Goal: Complete application form

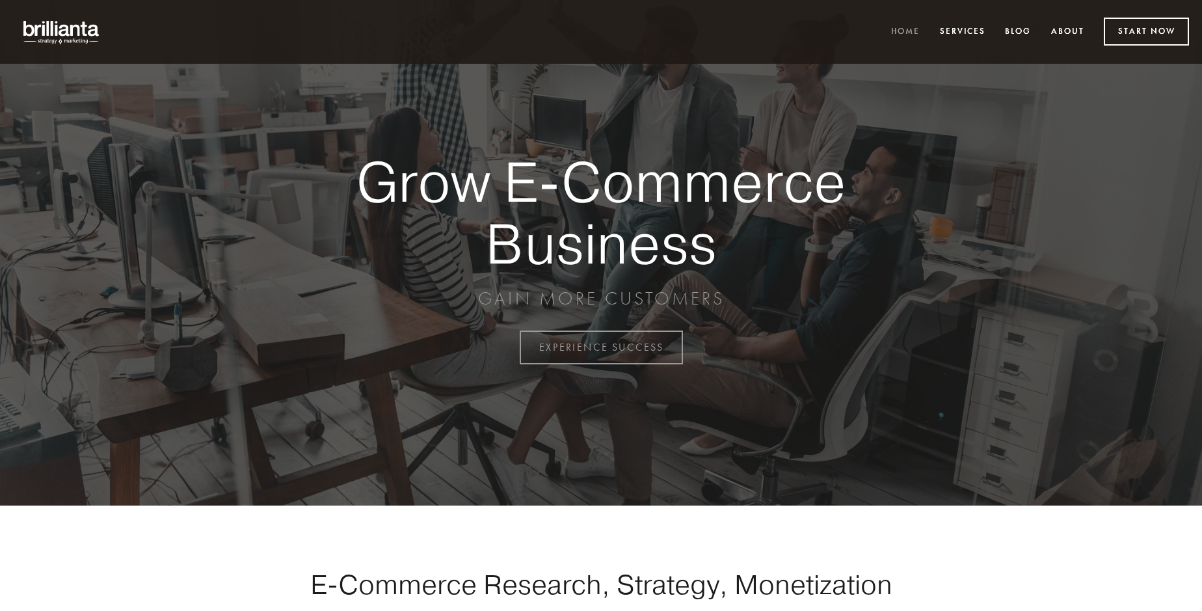
scroll to position [3410, 0]
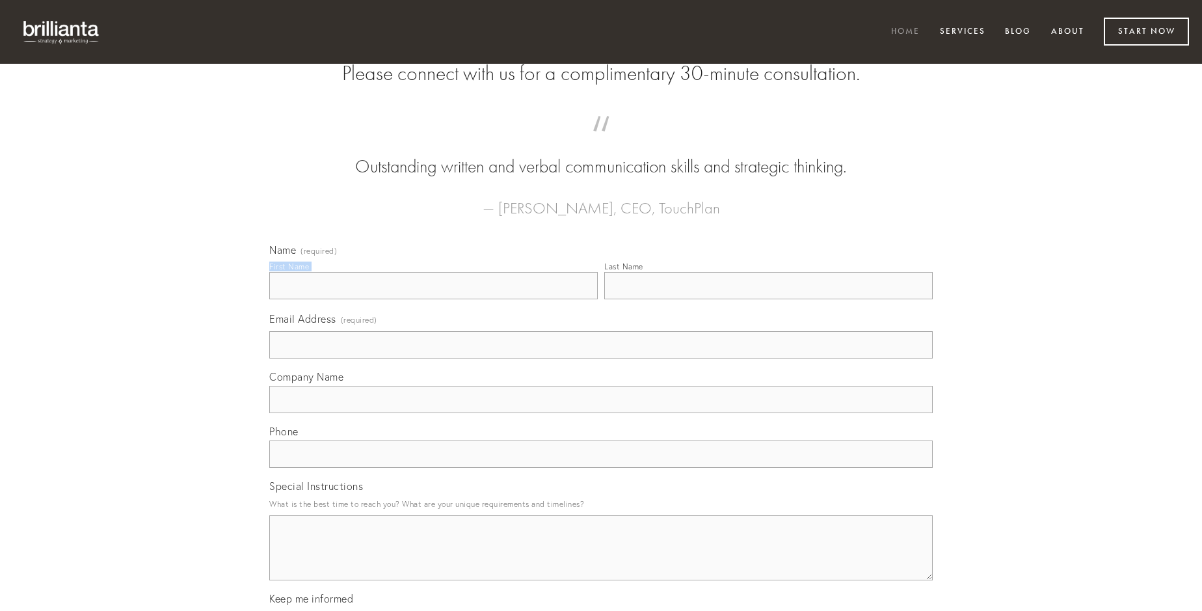
type input "[PERSON_NAME]"
click at [768, 299] on input "Last Name" at bounding box center [768, 285] width 329 height 27
type input "[PERSON_NAME]"
click at [601, 358] on input "Email Address (required)" at bounding box center [601, 344] width 664 height 27
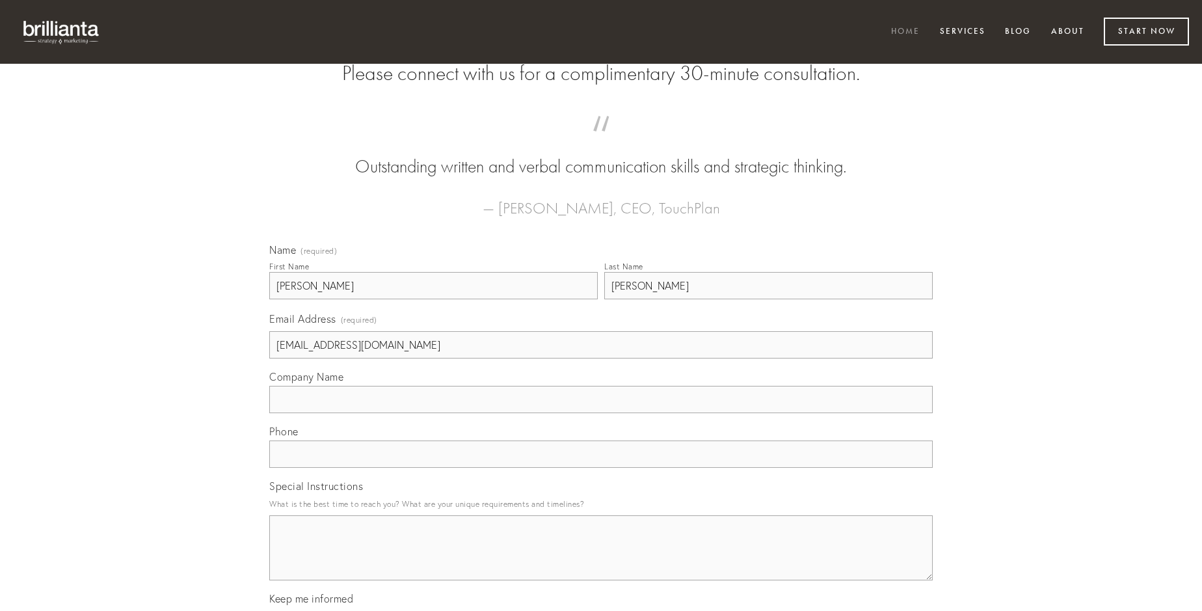
type input "[EMAIL_ADDRESS][DOMAIN_NAME]"
click at [601, 413] on input "Company Name" at bounding box center [601, 399] width 664 height 27
type input "theca"
click at [601, 468] on input "text" at bounding box center [601, 453] width 664 height 27
click at [601, 559] on textarea "Special Instructions" at bounding box center [601, 547] width 664 height 65
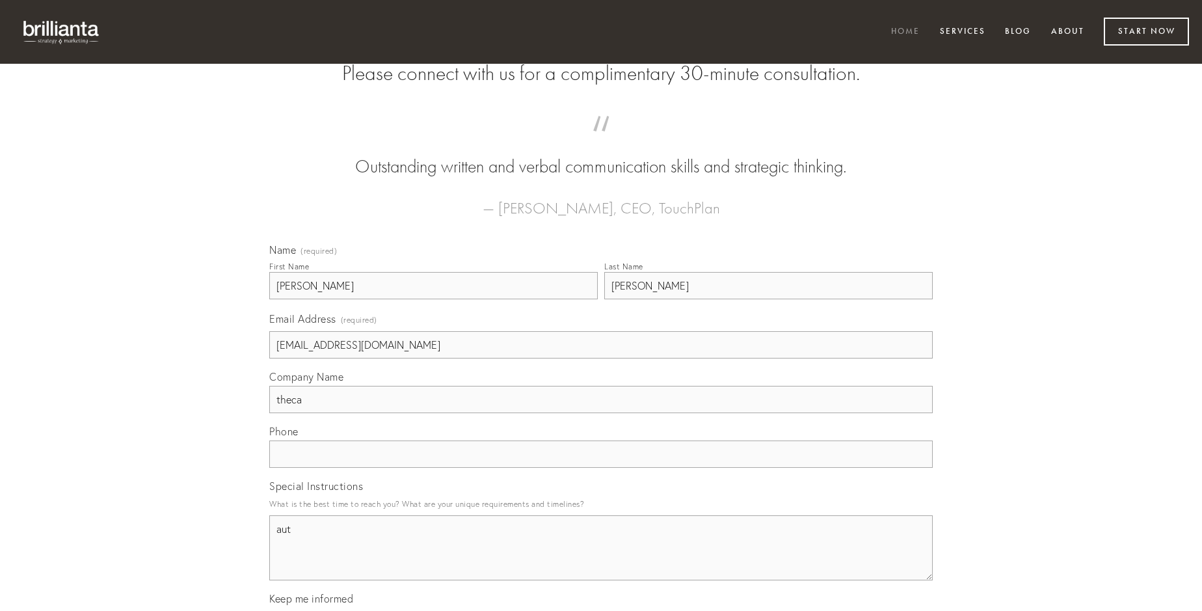
type textarea "aut"
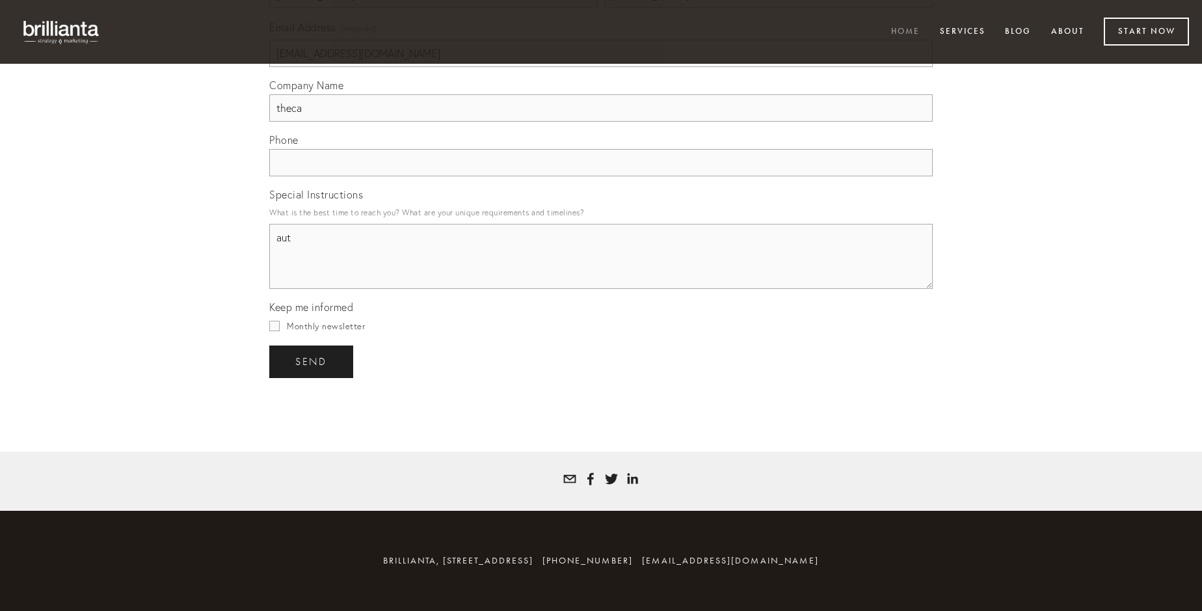
click at [312, 361] on span "send" at bounding box center [311, 362] width 32 height 12
